Goal: Task Accomplishment & Management: Manage account settings

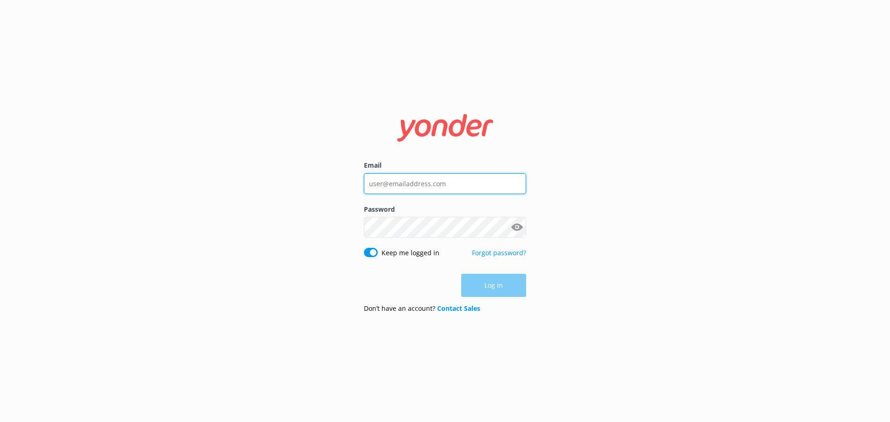
type input "[PERSON_NAME][EMAIL_ADDRESS][DOMAIN_NAME]"
click at [470, 290] on div "Log in" at bounding box center [445, 285] width 162 height 23
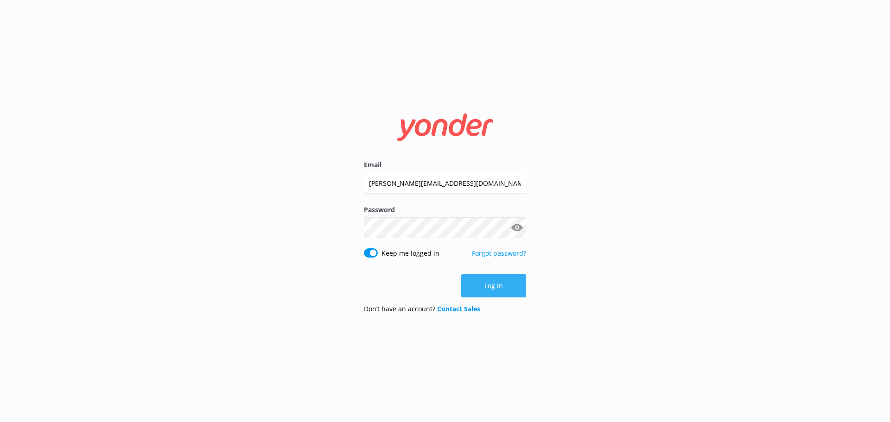
click at [478, 288] on button "Log in" at bounding box center [493, 285] width 65 height 23
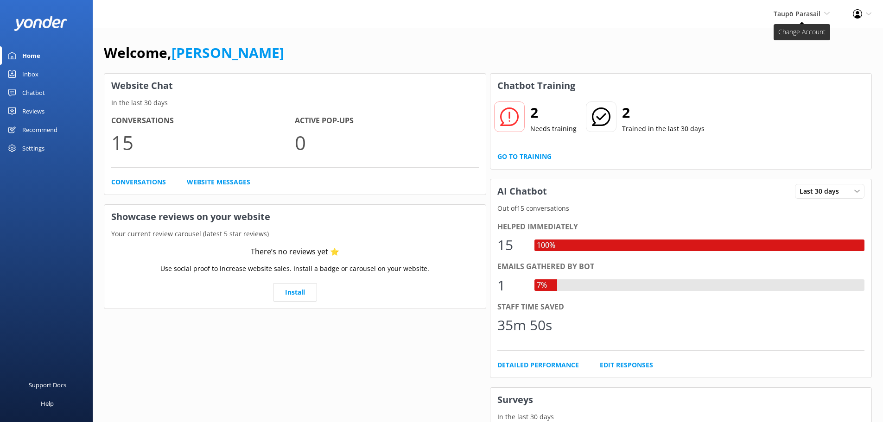
click at [805, 15] on span "Taupō Parasail" at bounding box center [796, 13] width 47 height 9
click at [785, 39] on link "[PERSON_NAME] Outdoors" at bounding box center [795, 40] width 93 height 22
click at [30, 70] on div "Inbox" at bounding box center [30, 74] width 16 height 19
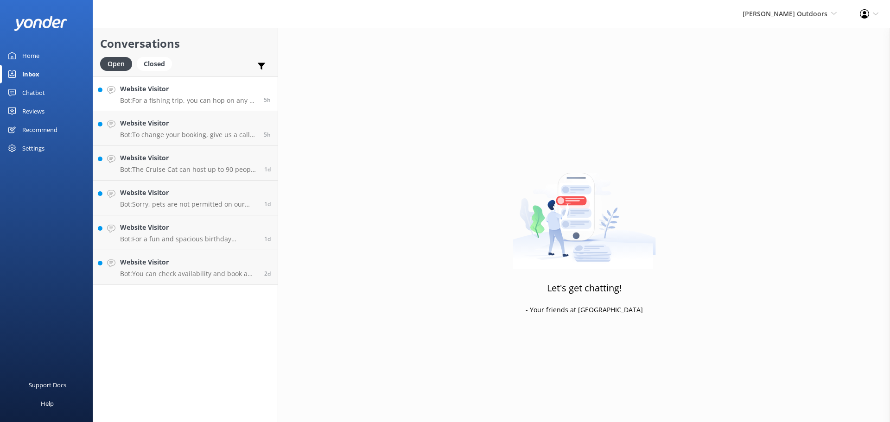
click at [208, 96] on p "Bot: For a fishing trip, you can hop on any of our boat charters like Levante, …" at bounding box center [188, 100] width 137 height 8
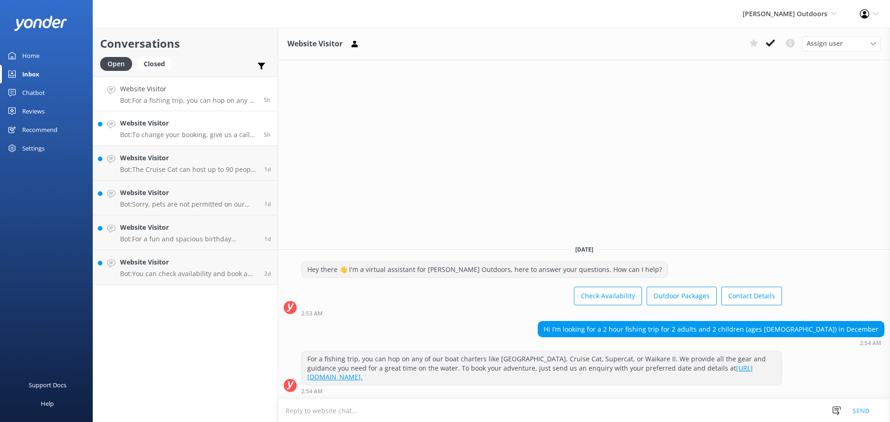
click at [215, 131] on p "Bot: To change your booking, give us a call at 07 378 0623 and follow up with a…" at bounding box center [188, 135] width 137 height 8
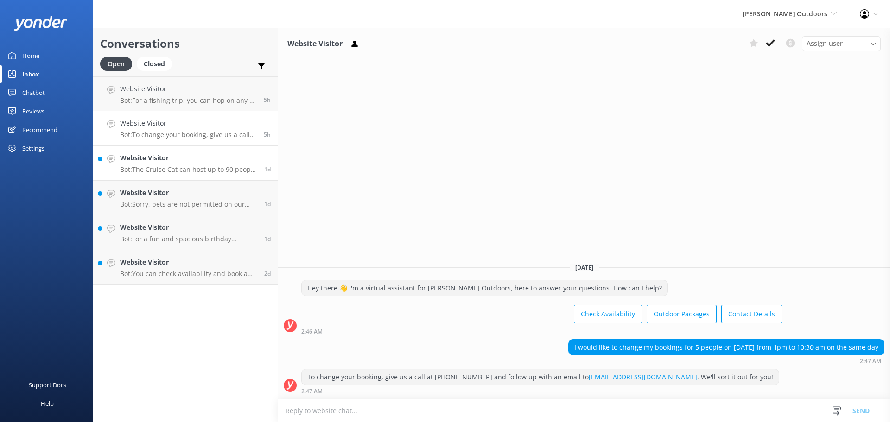
click at [205, 160] on h4 "Website Visitor" at bounding box center [188, 158] width 137 height 10
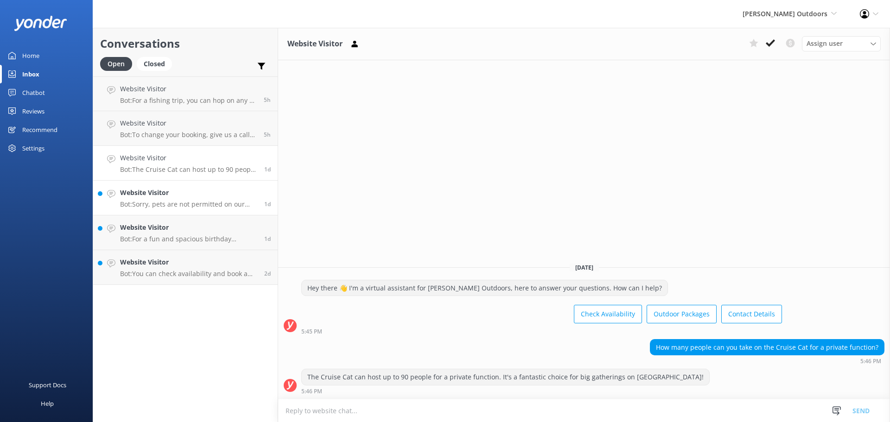
click at [201, 190] on h4 "Website Visitor" at bounding box center [188, 193] width 137 height 10
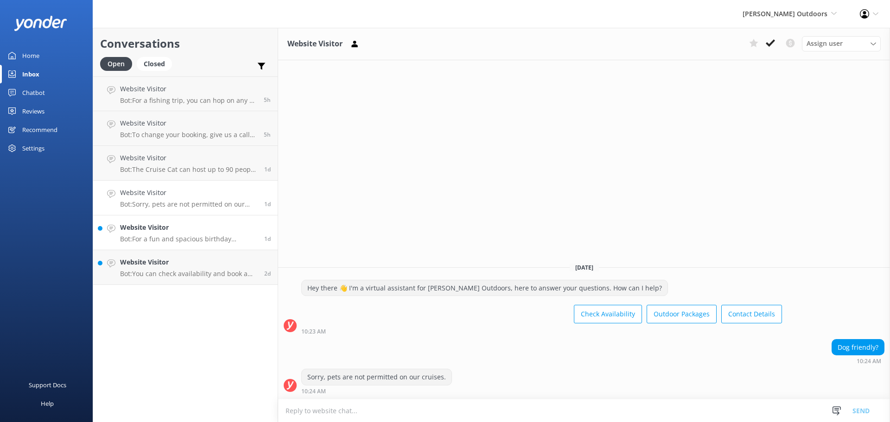
click at [196, 232] on h4 "Website Visitor" at bounding box center [188, 227] width 137 height 10
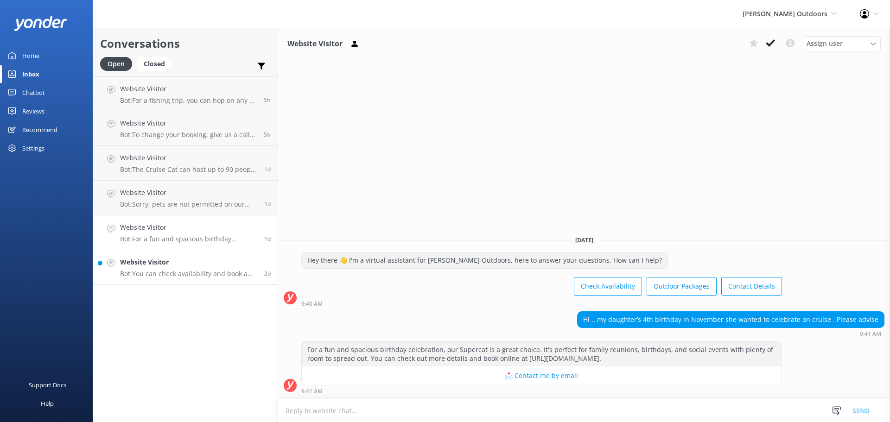
click at [177, 265] on h4 "Website Visitor" at bounding box center [188, 262] width 137 height 10
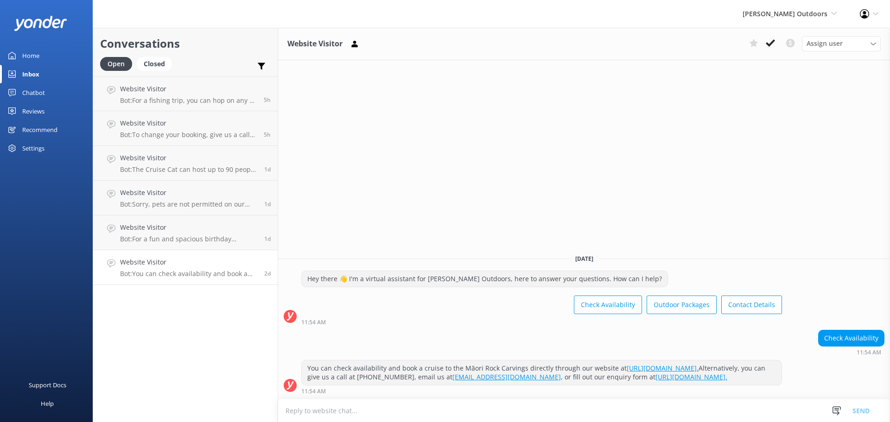
click at [36, 91] on div "Chatbot" at bounding box center [33, 92] width 23 height 19
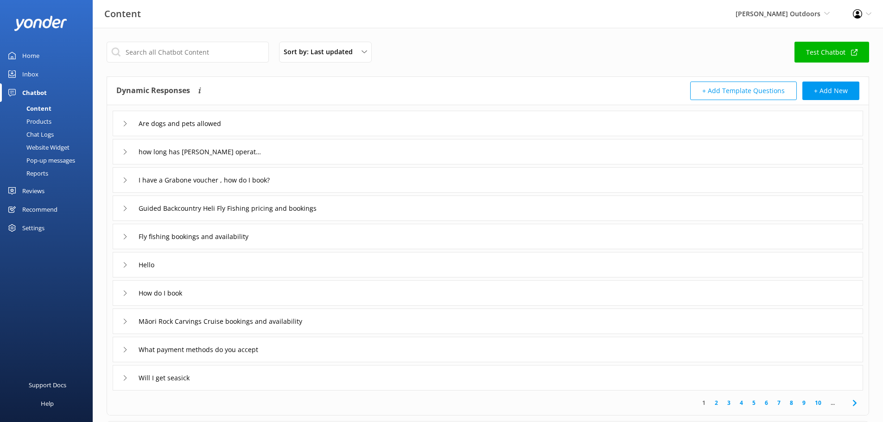
click at [42, 131] on div "Chat Logs" at bounding box center [30, 134] width 48 height 13
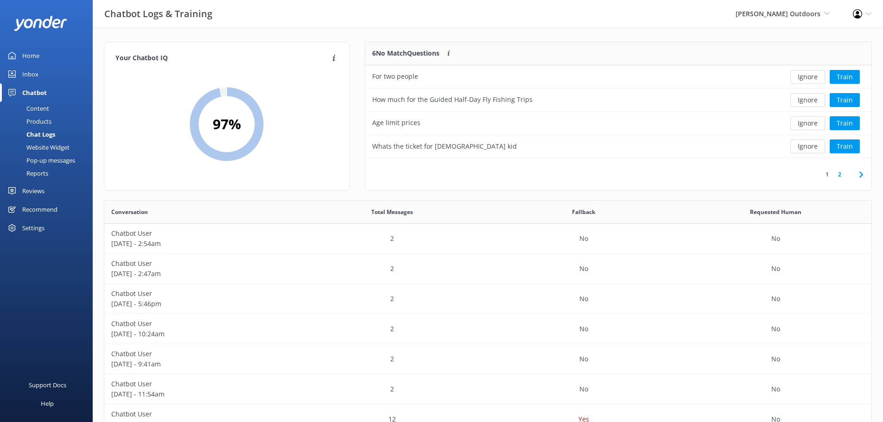
scroll to position [318, 760]
click at [845, 142] on button "Train" at bounding box center [844, 146] width 30 height 14
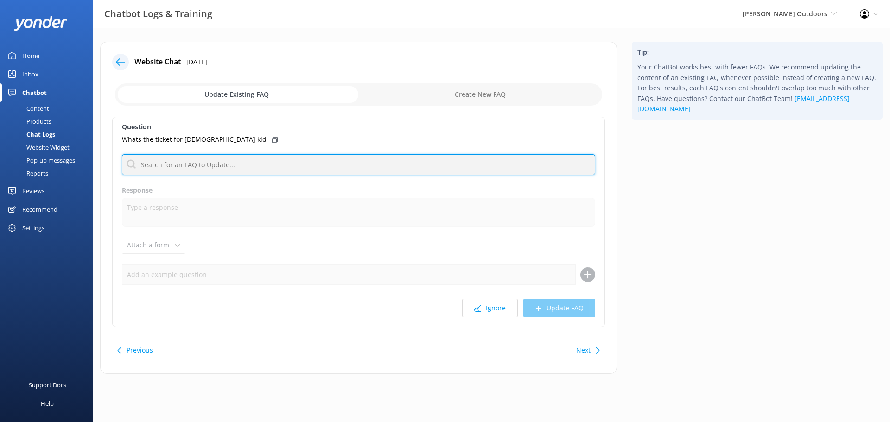
click at [275, 167] on input "text" at bounding box center [358, 164] width 473 height 21
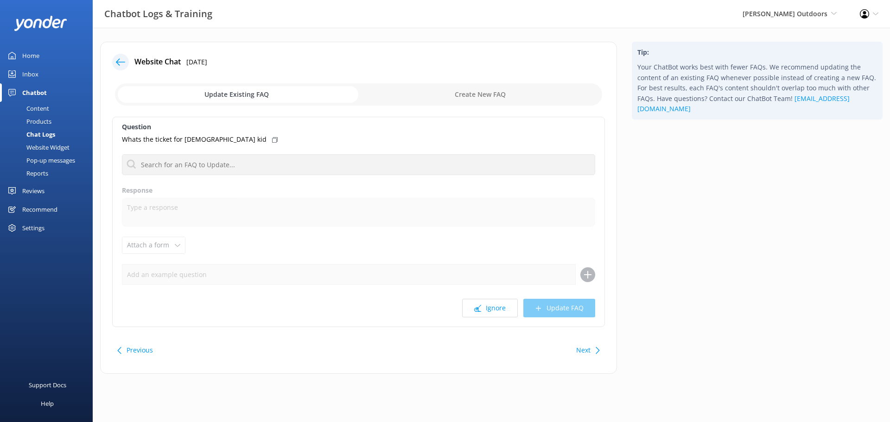
click at [117, 59] on icon at bounding box center [120, 61] width 9 height 9
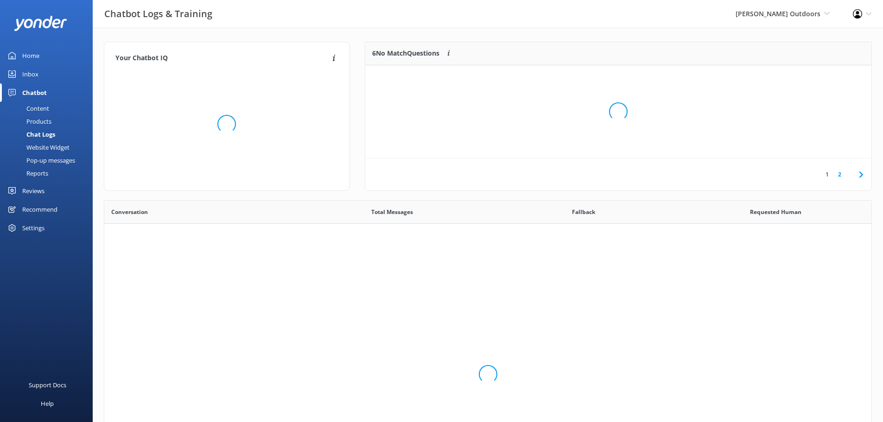
scroll to position [318, 760]
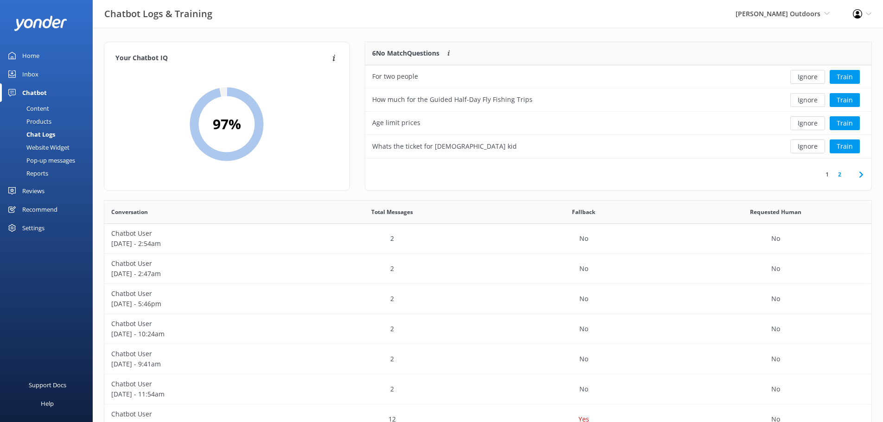
click at [31, 51] on div "Home" at bounding box center [30, 55] width 17 height 19
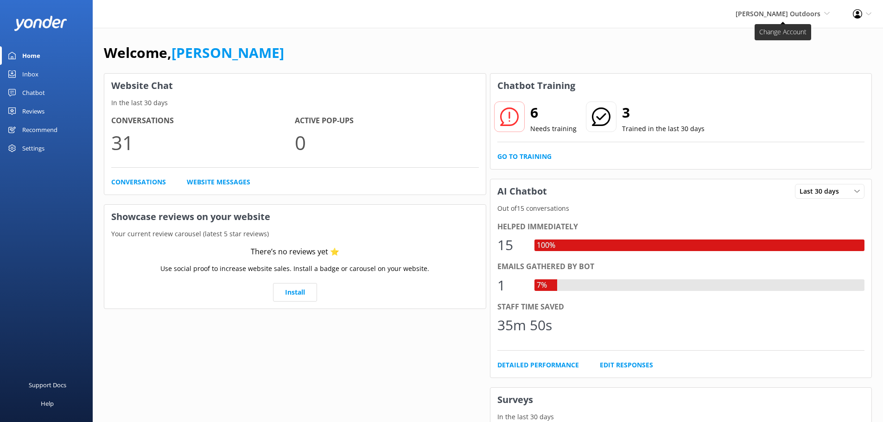
click at [827, 16] on icon at bounding box center [827, 14] width 6 height 6
click at [779, 57] on link "Taupō Parasail" at bounding box center [795, 62] width 93 height 22
click at [31, 75] on div "Inbox" at bounding box center [30, 74] width 16 height 19
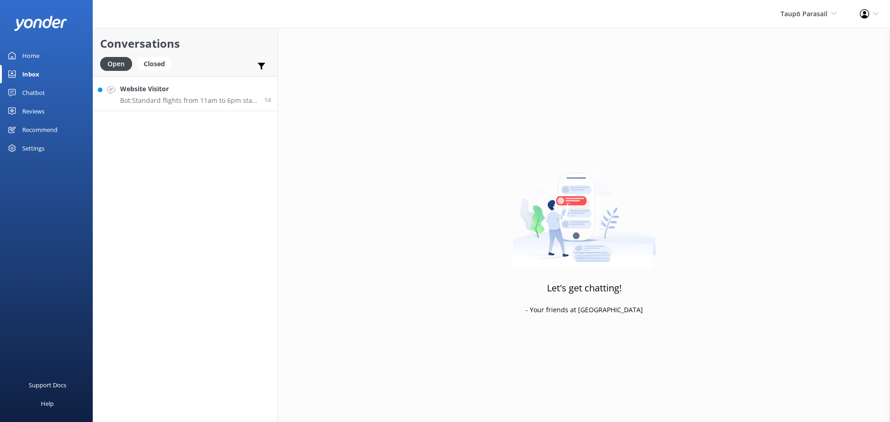
click at [197, 97] on p "Bot: Standard flights from 11am to 6pm start at NZ$179 for solo, NZ$298 for tan…" at bounding box center [188, 100] width 137 height 8
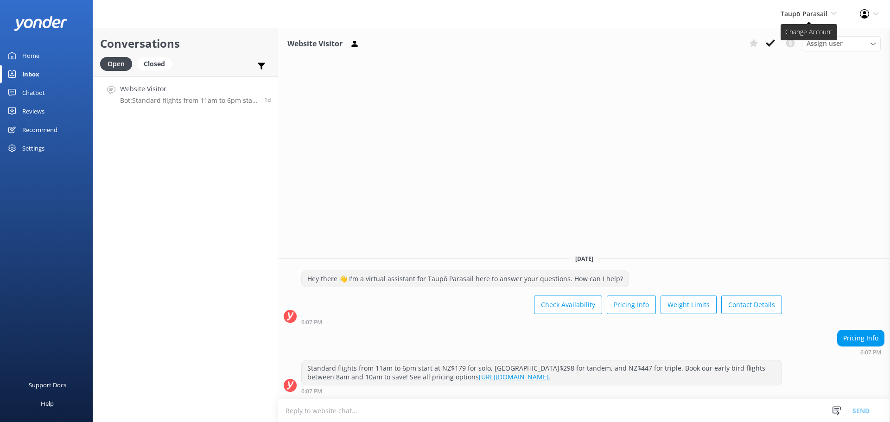
click at [831, 9] on span "Taupō Parasail Chris Jolly Outdoors Taupō Parasail" at bounding box center [808, 14] width 56 height 10
click at [814, 38] on link "[PERSON_NAME] Outdoors" at bounding box center [802, 40] width 93 height 22
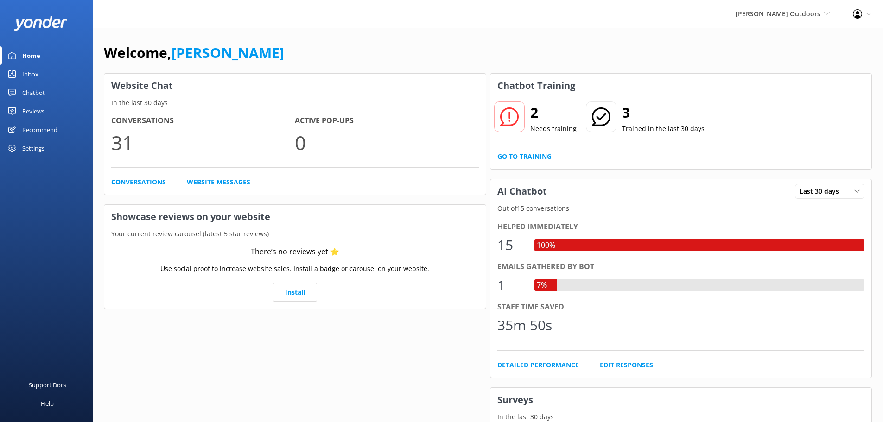
click at [32, 87] on div "Chatbot" at bounding box center [33, 92] width 23 height 19
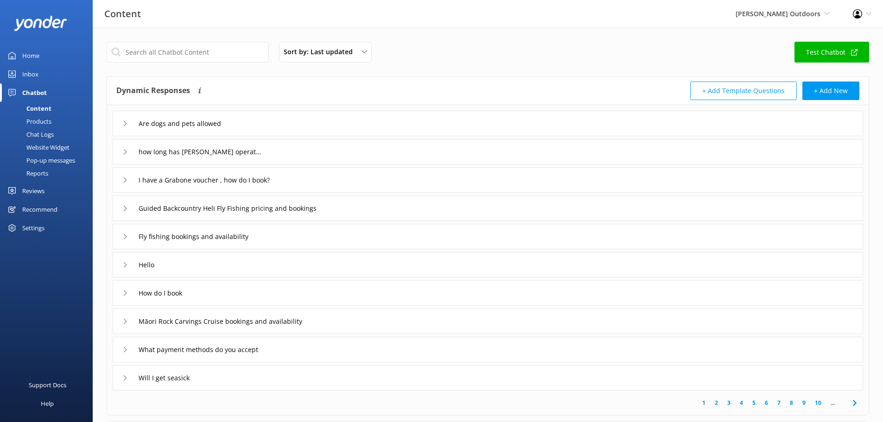
click at [46, 157] on div "Pop-up messages" at bounding box center [40, 160] width 69 height 13
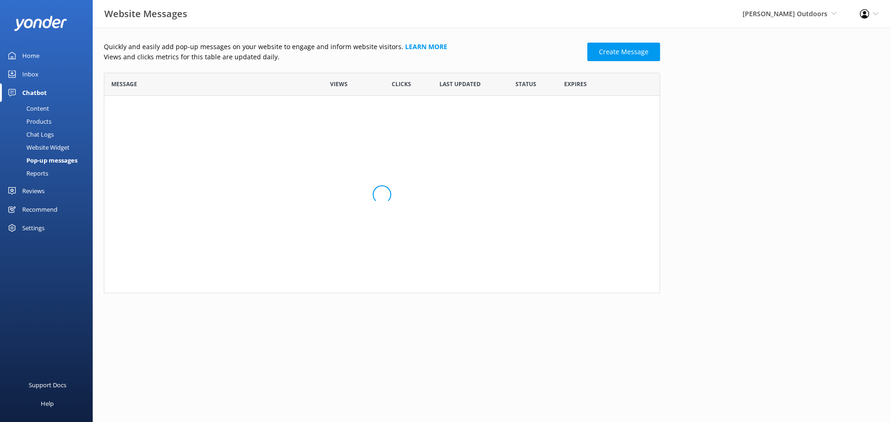
scroll to position [214, 549]
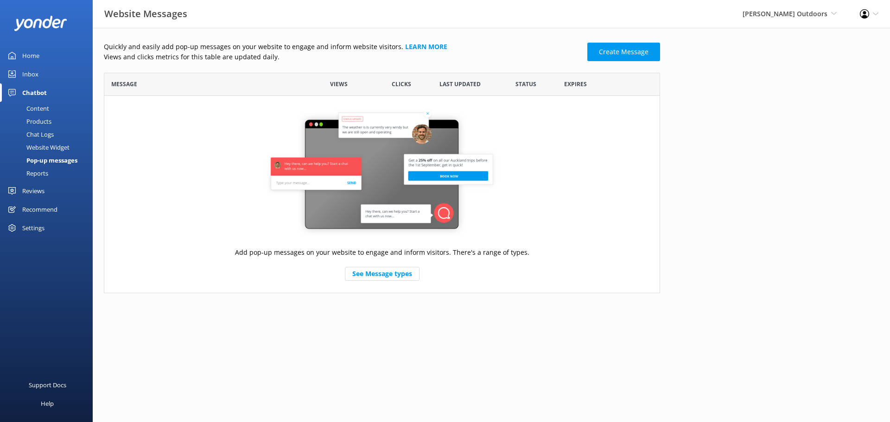
click at [461, 82] on span "Last updated" at bounding box center [459, 84] width 41 height 9
